Goal: Task Accomplishment & Management: Complete application form

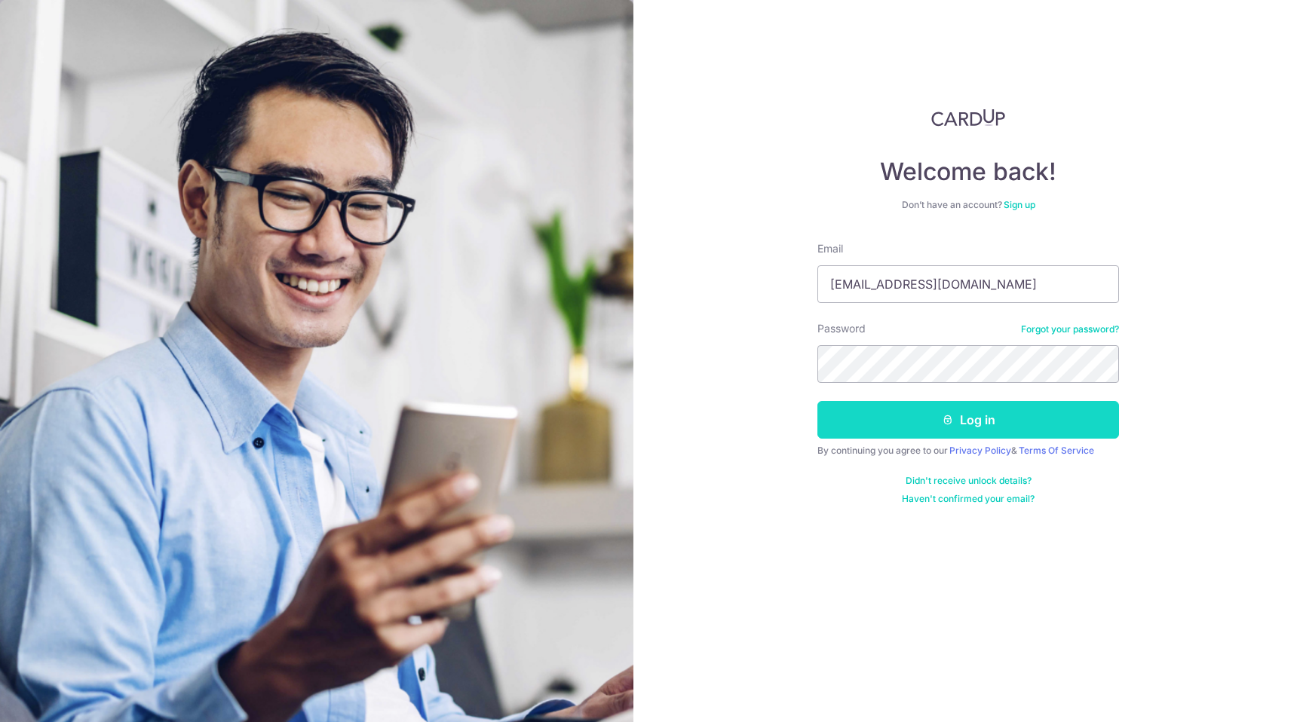
click at [968, 424] on button "Log in" at bounding box center [968, 420] width 302 height 38
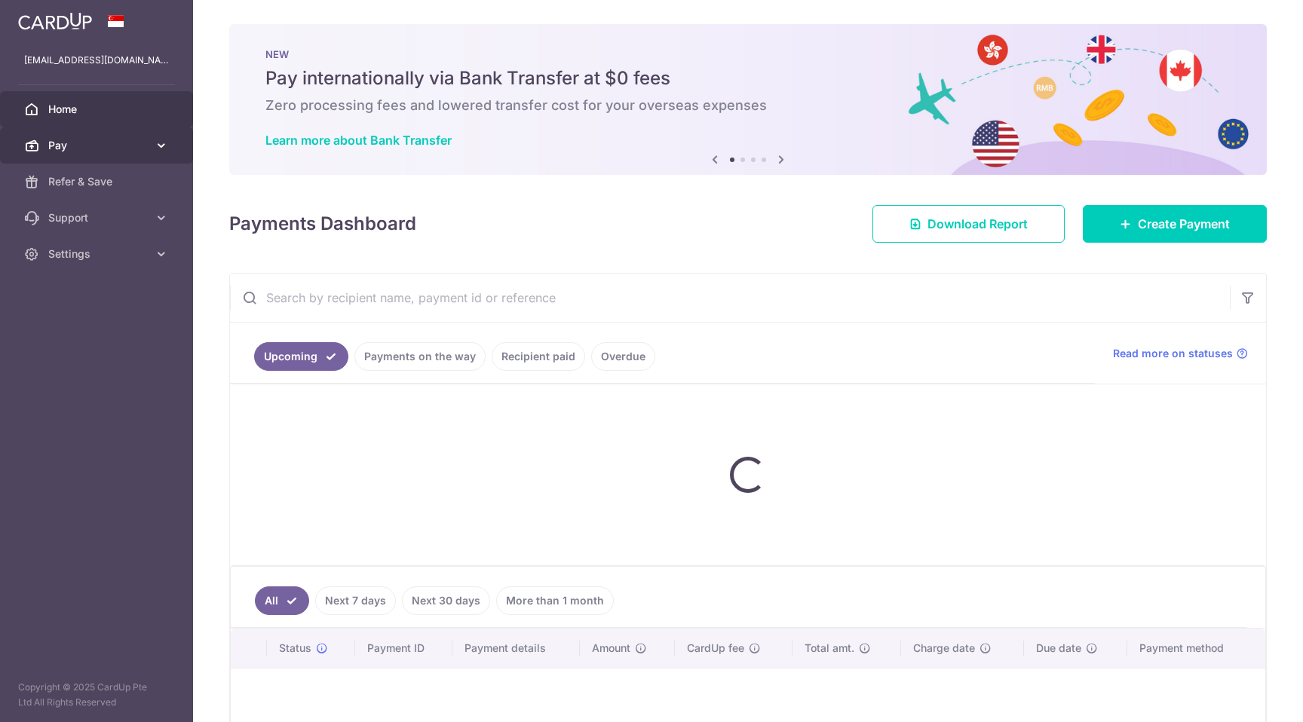
click at [127, 148] on span "Pay" at bounding box center [98, 145] width 100 height 15
click at [167, 140] on icon at bounding box center [161, 145] width 15 height 15
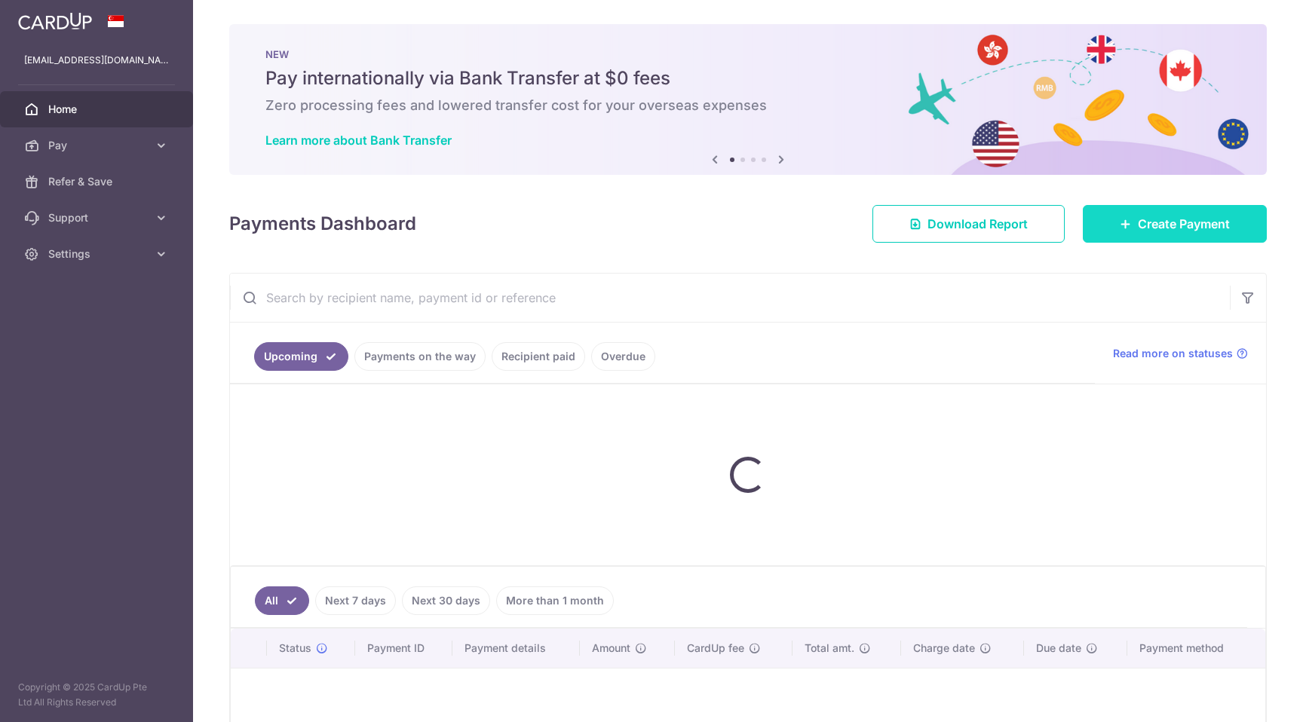
click at [1159, 227] on span "Create Payment" at bounding box center [1184, 224] width 92 height 18
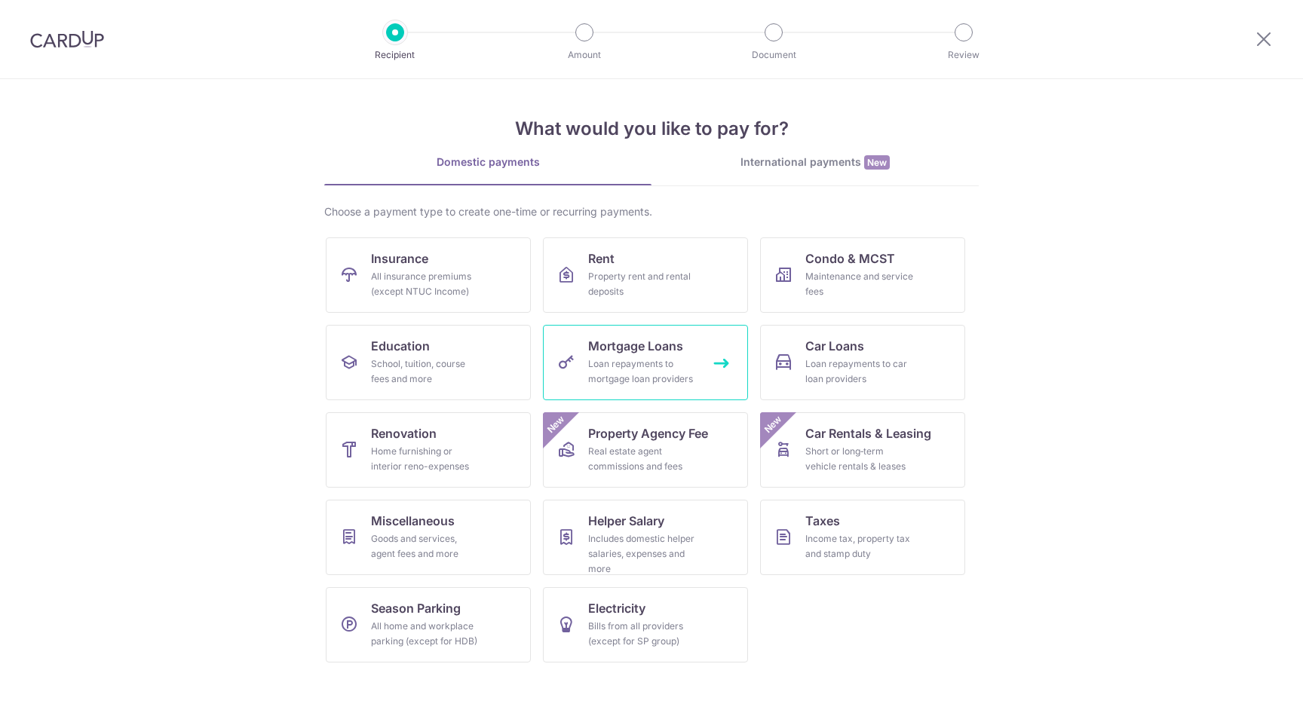
click at [682, 348] on span "Mortgage Loans" at bounding box center [635, 346] width 95 height 18
click at [669, 361] on div "Loan repayments to mortgage loan providers" at bounding box center [642, 372] width 109 height 30
click at [713, 366] on link "Mortgage Loans Loan repayments to mortgage loan providers" at bounding box center [645, 362] width 205 height 75
